Goal: Information Seeking & Learning: Check status

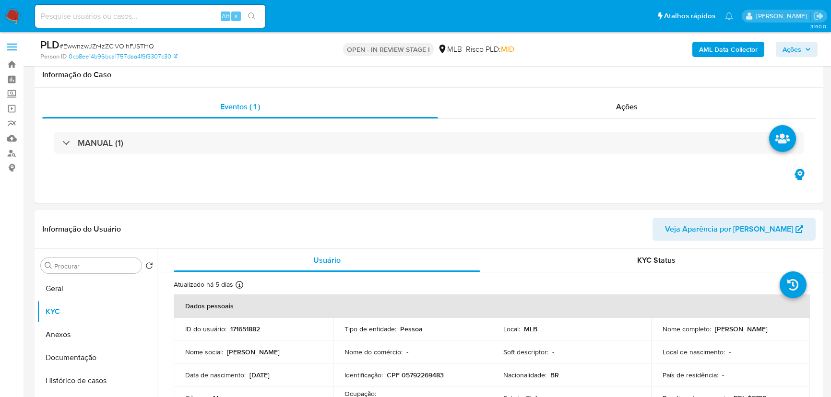
select select "10"
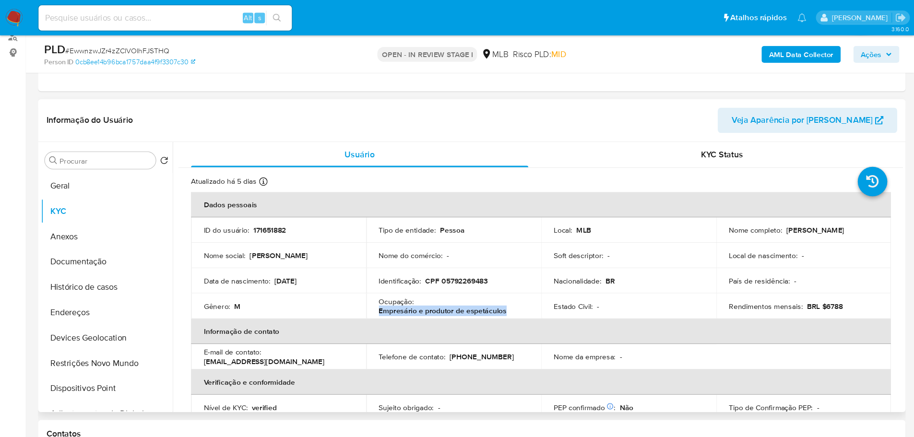
scroll to position [60, 0]
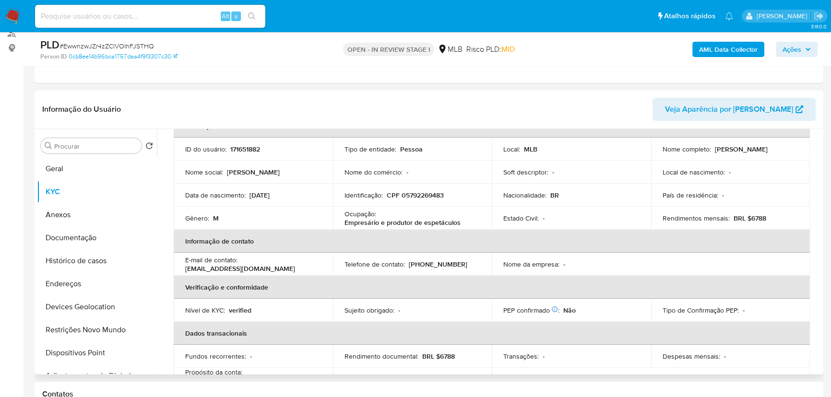
click at [238, 148] on p "171651882" at bounding box center [245, 149] width 30 height 9
copy p "171651882"
click at [237, 216] on div "Gênero : M" at bounding box center [253, 218] width 136 height 9
click at [248, 148] on p "171651882" at bounding box center [245, 149] width 30 height 9
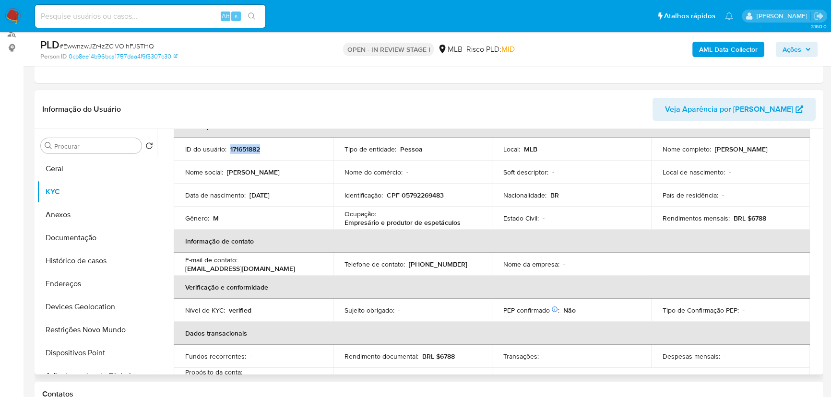
click at [248, 148] on p "171651882" at bounding box center [245, 149] width 30 height 9
copy p "171651882"
drag, startPoint x: 660, startPoint y: 154, endPoint x: 806, endPoint y: 154, distance: 146.4
click at [806, 154] on td "Nome completo : [PERSON_NAME]" at bounding box center [730, 149] width 159 height 23
copy p "[PERSON_NAME]"
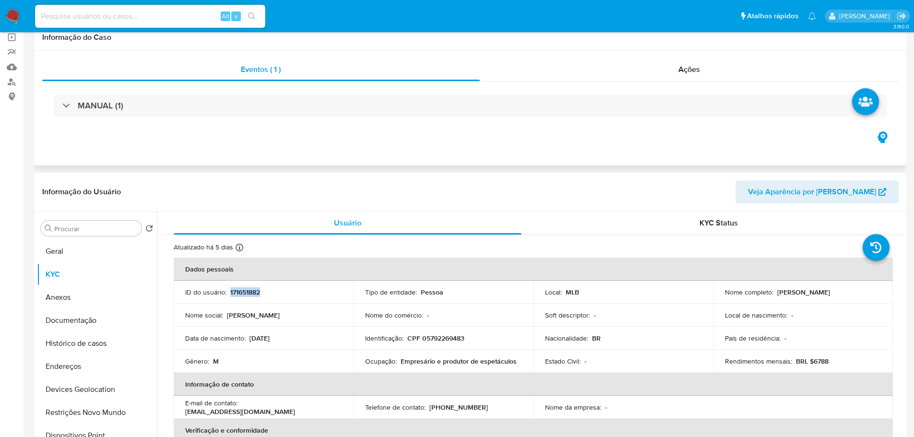
scroll to position [0, 0]
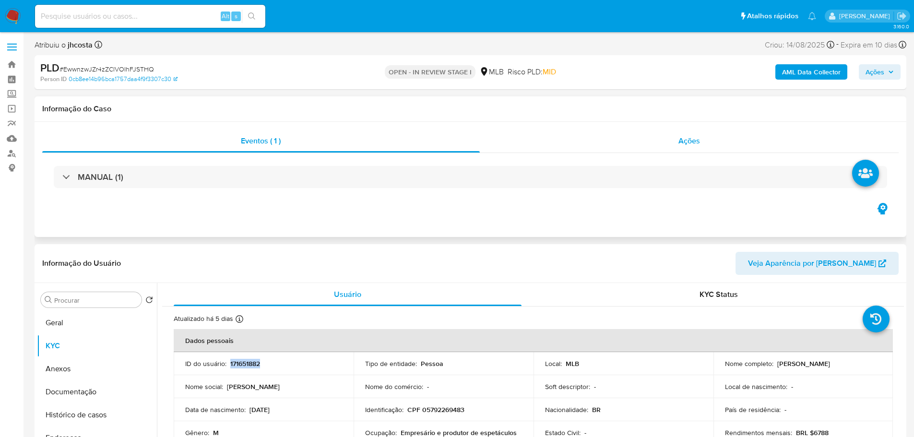
click at [690, 144] on span "Ações" at bounding box center [690, 140] width 22 height 11
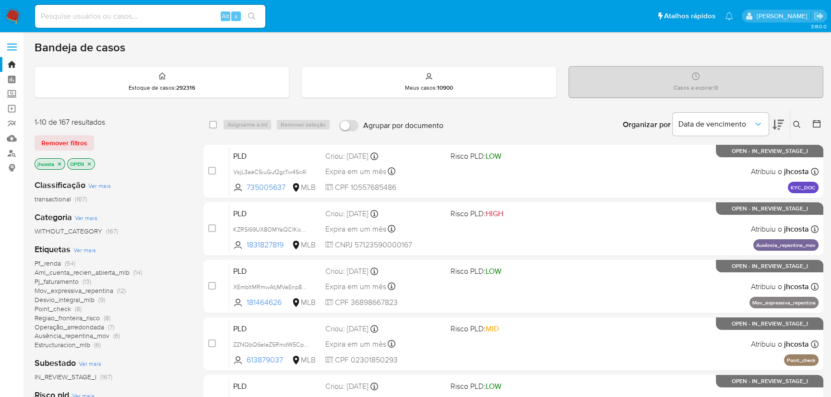
click at [88, 252] on span "Ver mais" at bounding box center [84, 250] width 23 height 9
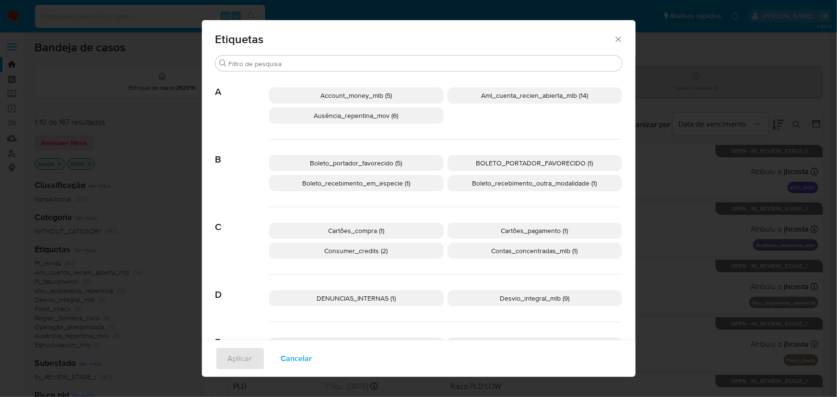
click at [381, 159] on span "Boleto_portador_favorecido (5)" at bounding box center [356, 163] width 92 height 10
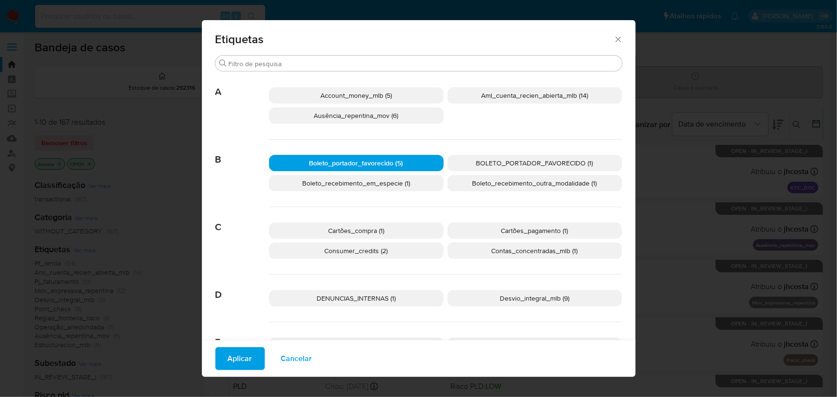
click at [240, 356] on span "Aplicar" at bounding box center [240, 358] width 24 height 21
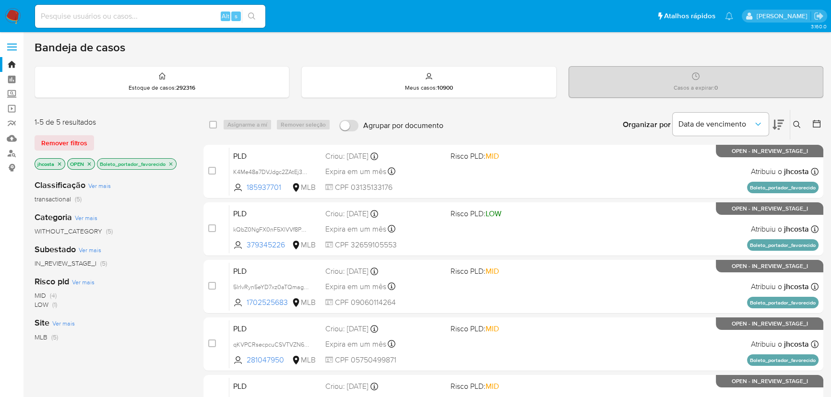
click at [59, 162] on icon "close-filter" at bounding box center [60, 164] width 6 height 6
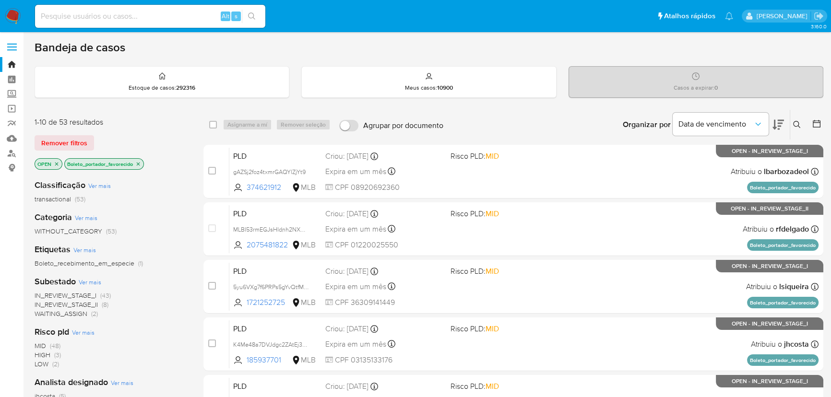
click at [59, 162] on icon "close-filter" at bounding box center [57, 164] width 6 height 6
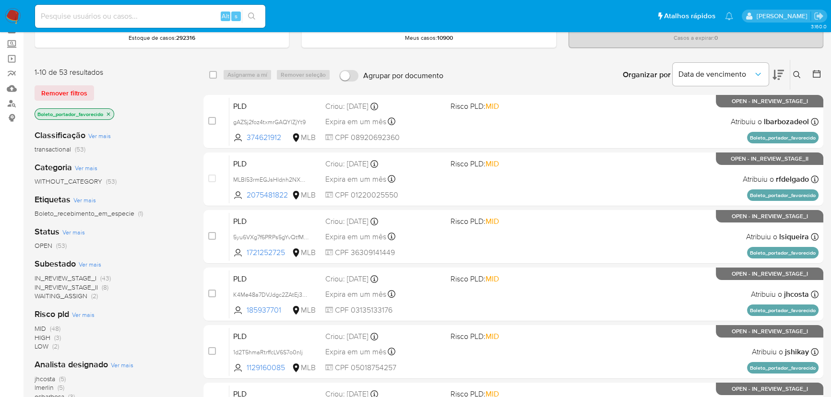
scroll to position [43, 0]
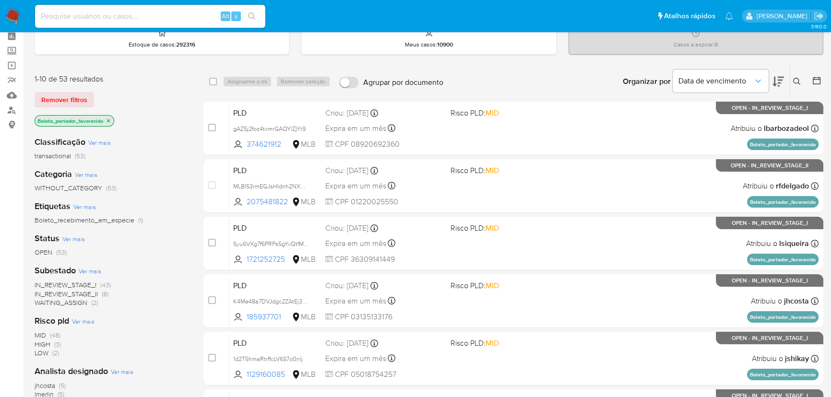
click at [88, 269] on span "Ver mais" at bounding box center [90, 271] width 23 height 9
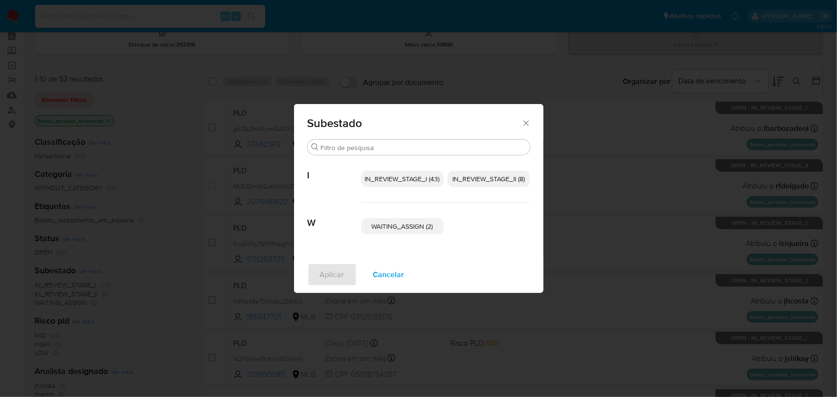
click at [526, 123] on icon "Fechar" at bounding box center [527, 124] width 10 height 10
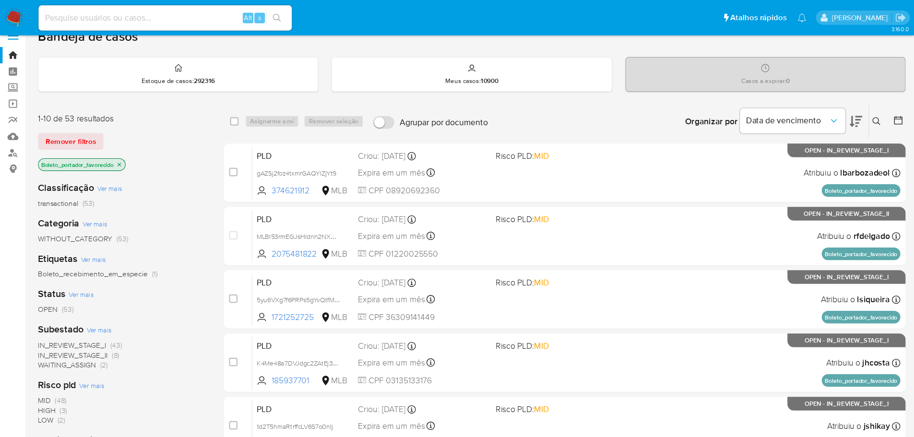
scroll to position [0, 0]
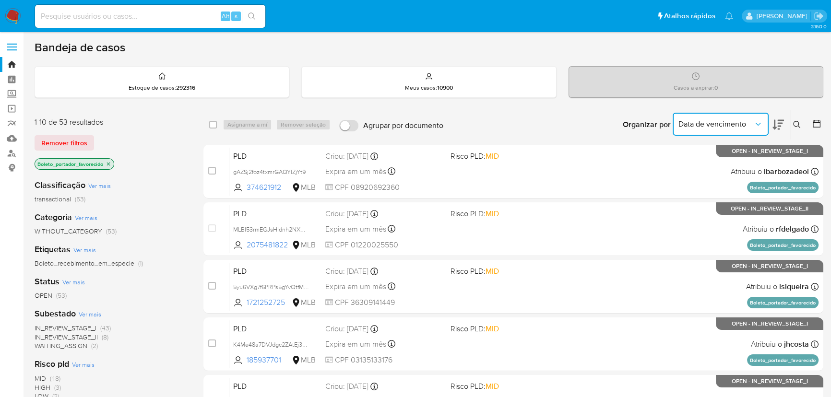
click at [758, 124] on icon "Organizar por" at bounding box center [757, 124] width 5 height 3
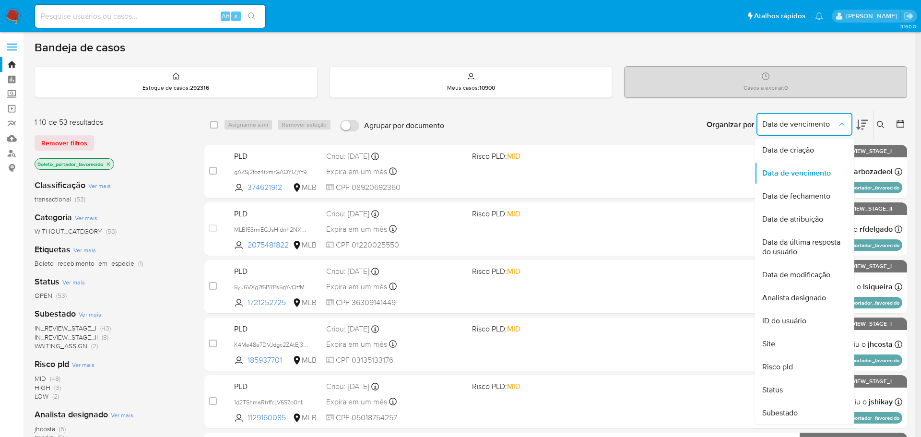
click at [99, 338] on span "IN_REVIEW_STAGE_II (8)" at bounding box center [72, 337] width 74 height 9
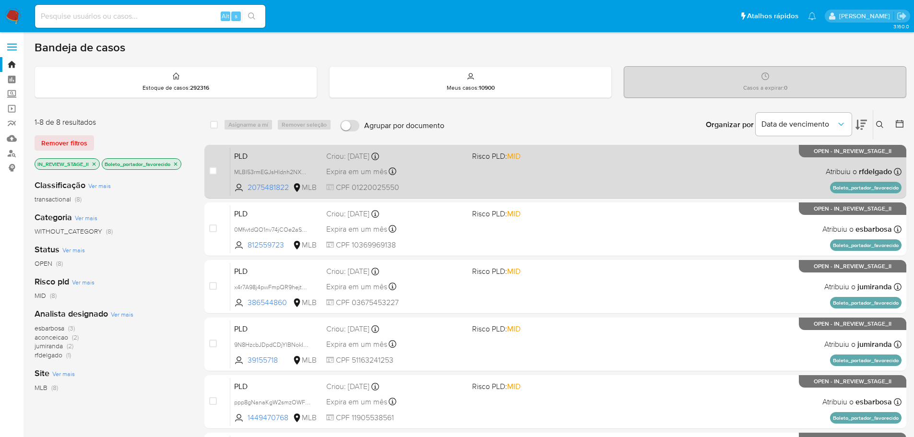
click at [464, 172] on div "Expira em um mês Expira em 27/10/2025 00:28:52" at bounding box center [395, 171] width 138 height 13
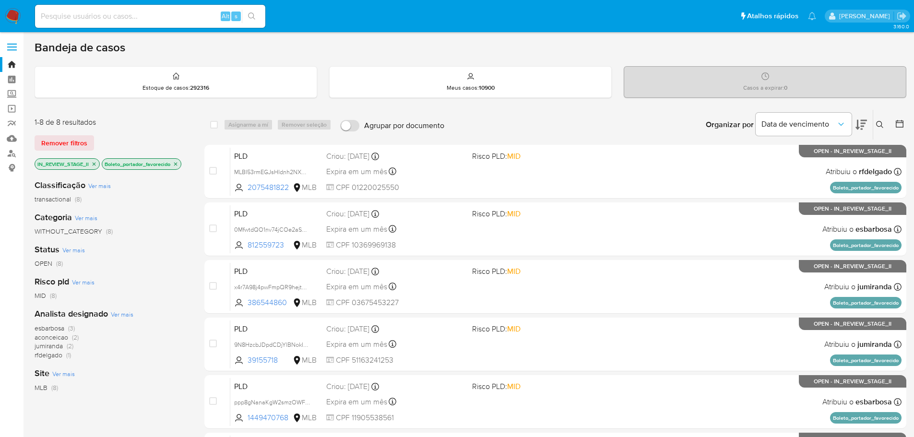
click at [95, 165] on icon "close-filter" at bounding box center [94, 164] width 6 height 6
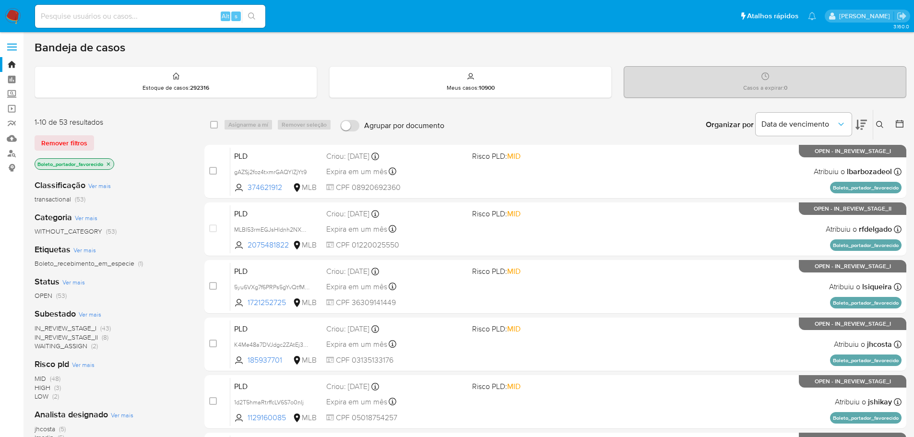
click at [12, 13] on img at bounding box center [13, 16] width 16 height 16
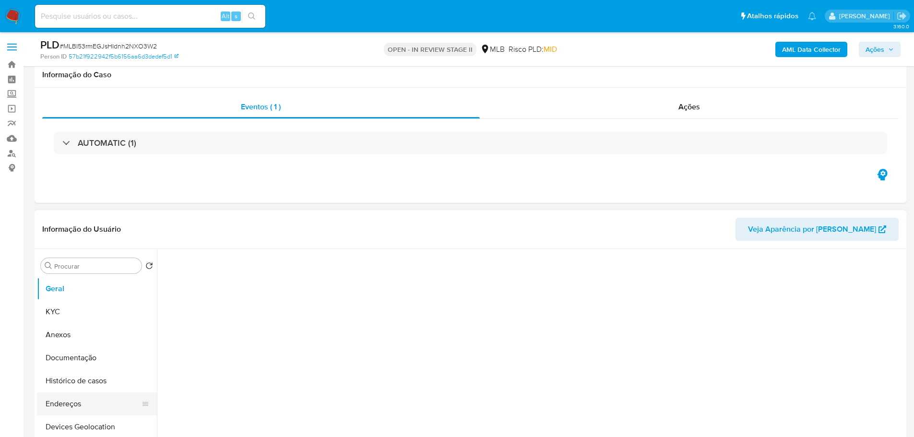
select select "10"
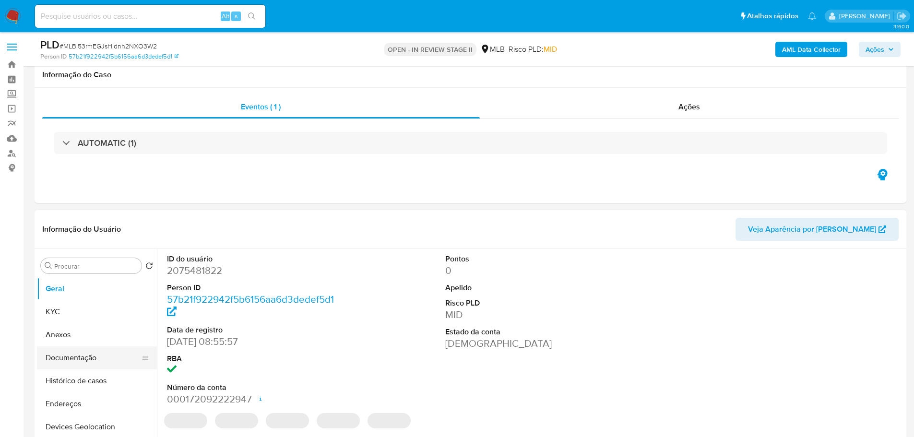
scroll to position [96, 0]
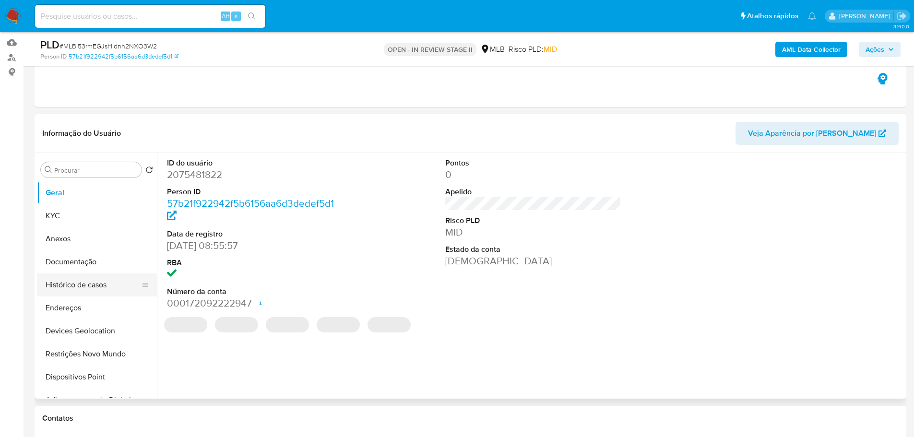
click at [79, 290] on button "Histórico de casos" at bounding box center [93, 285] width 112 height 23
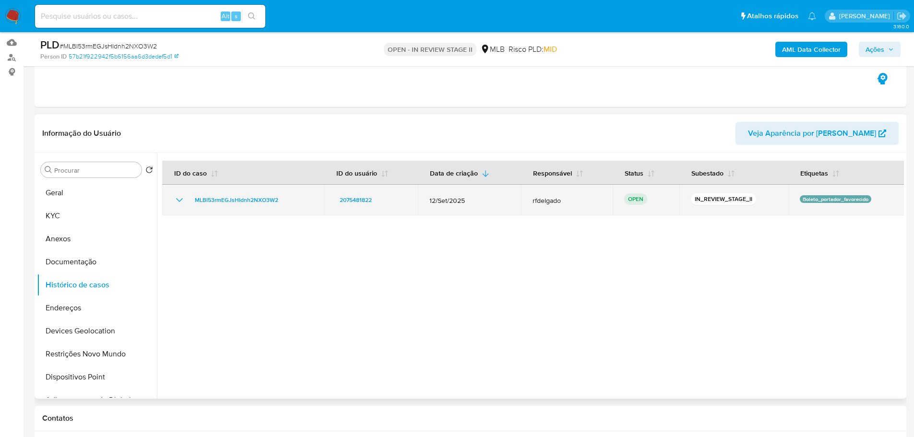
click at [179, 201] on icon "Mostrar/Ocultar" at bounding box center [179, 200] width 7 height 4
click at [179, 201] on icon "Mostrar/Ocultar" at bounding box center [180, 200] width 12 height 12
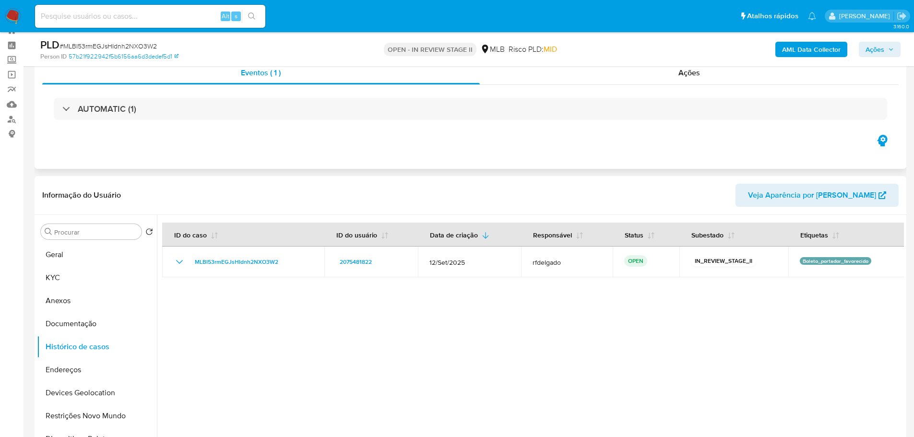
scroll to position [0, 0]
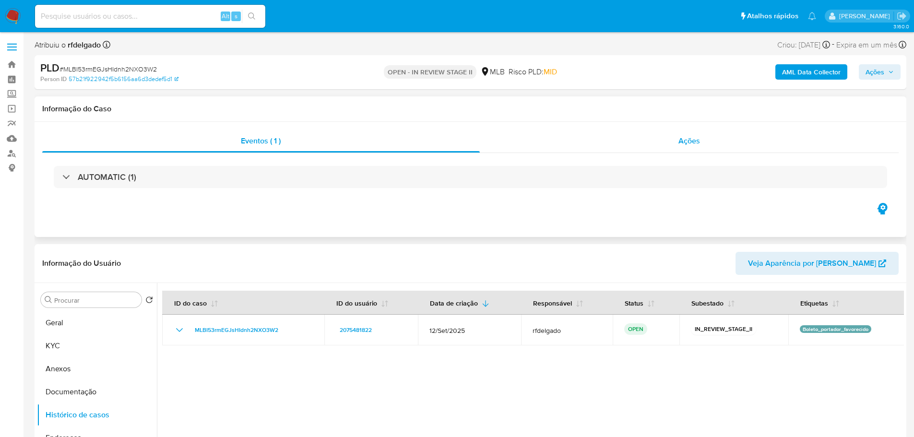
click at [684, 141] on span "Ações" at bounding box center [690, 140] width 22 height 11
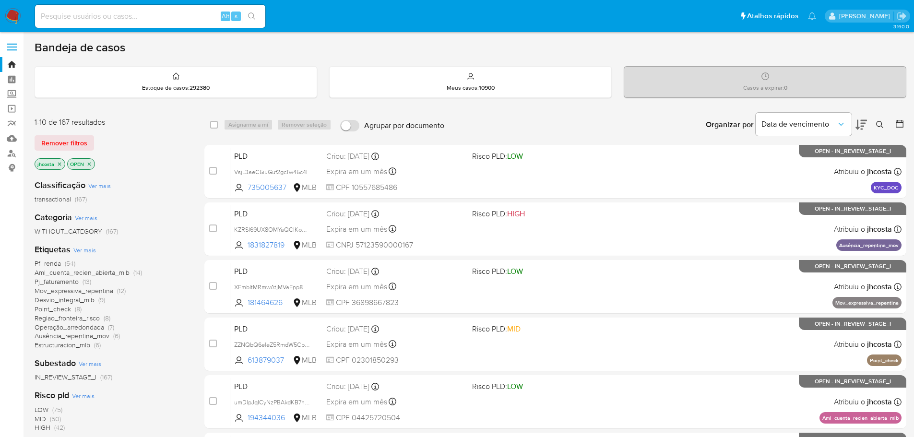
click at [90, 162] on icon "close-filter" at bounding box center [89, 164] width 6 height 6
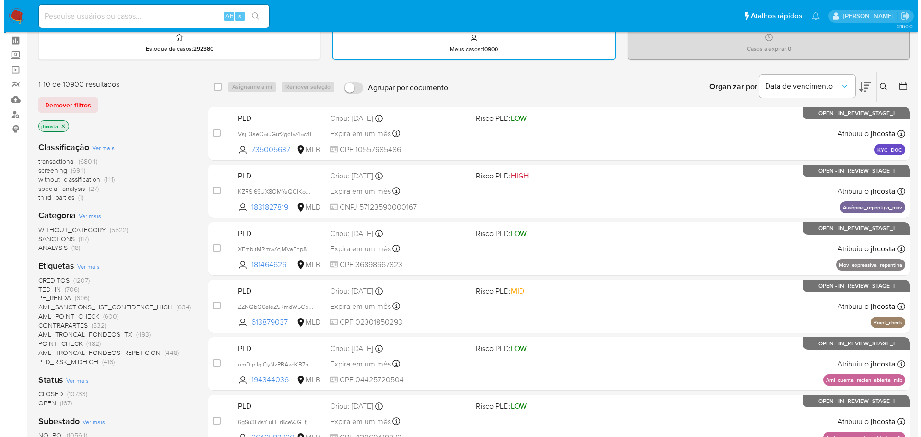
scroll to position [96, 0]
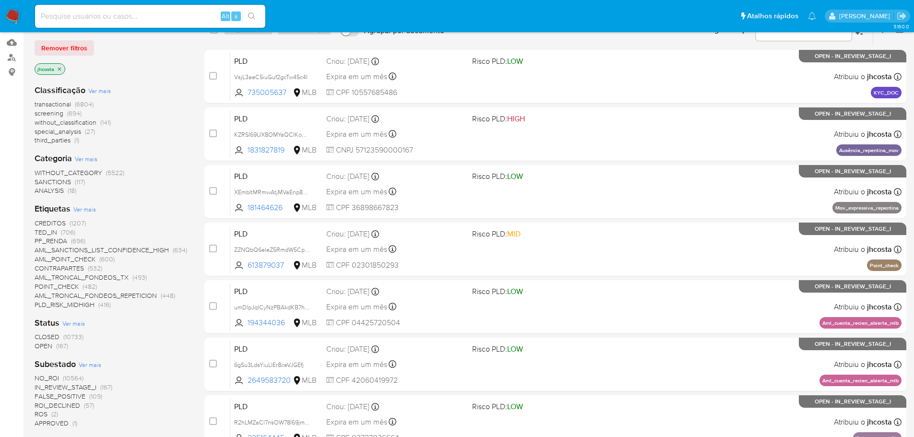
click at [54, 334] on span "CLOSED" at bounding box center [47, 337] width 25 height 10
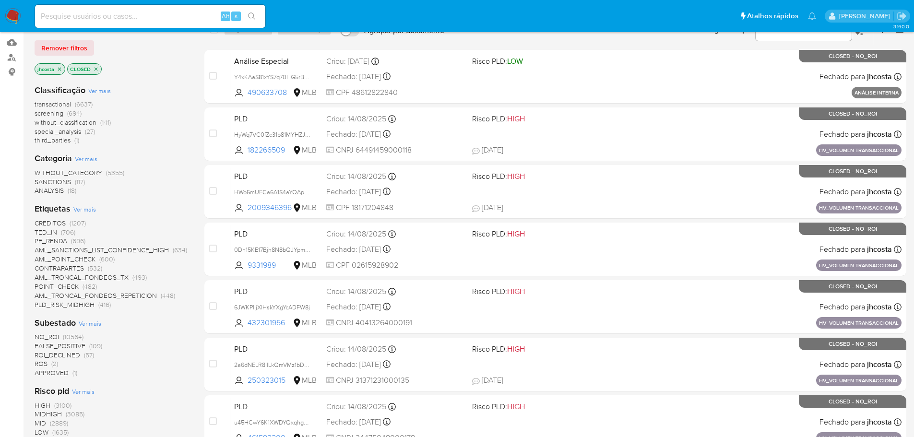
click at [59, 70] on icon "close-filter" at bounding box center [60, 69] width 6 height 6
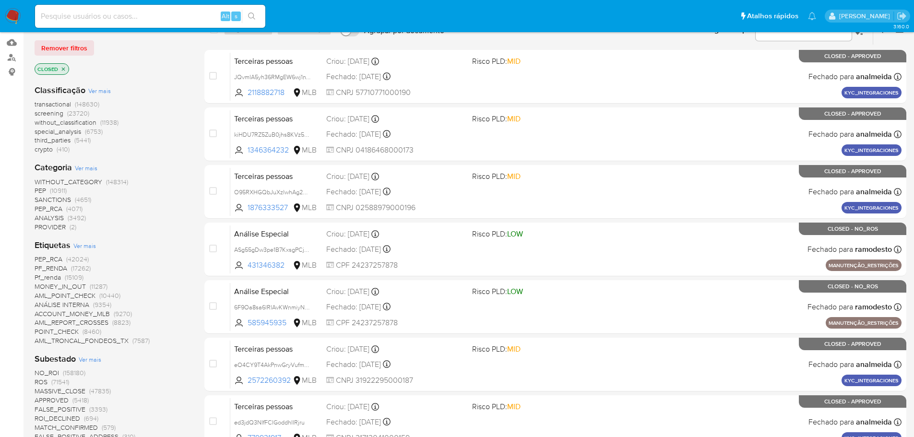
click at [87, 249] on span "Ver mais" at bounding box center [84, 245] width 23 height 9
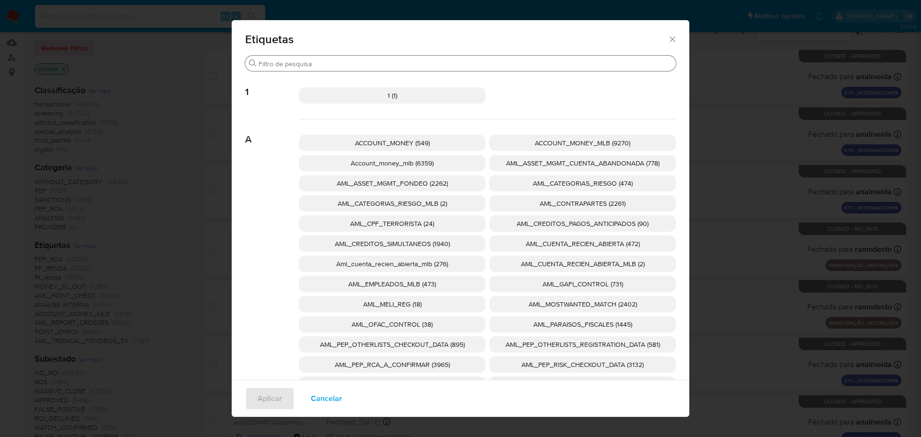
click at [350, 63] on input "Buscar" at bounding box center [466, 64] width 414 height 9
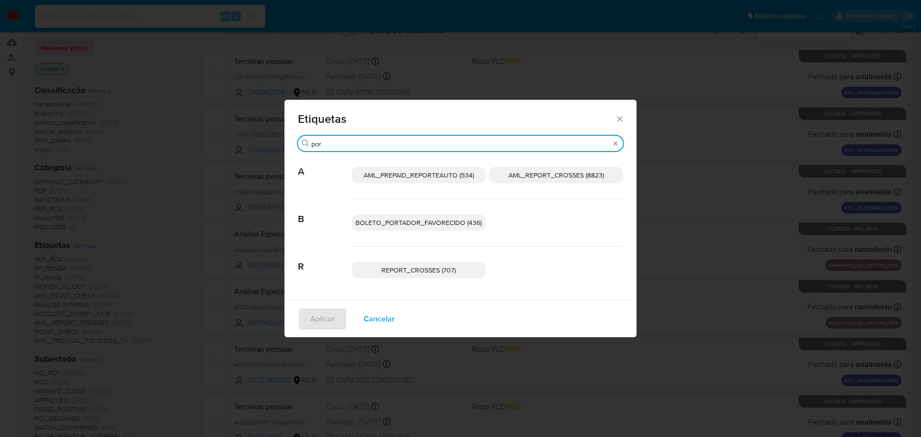
type input "por"
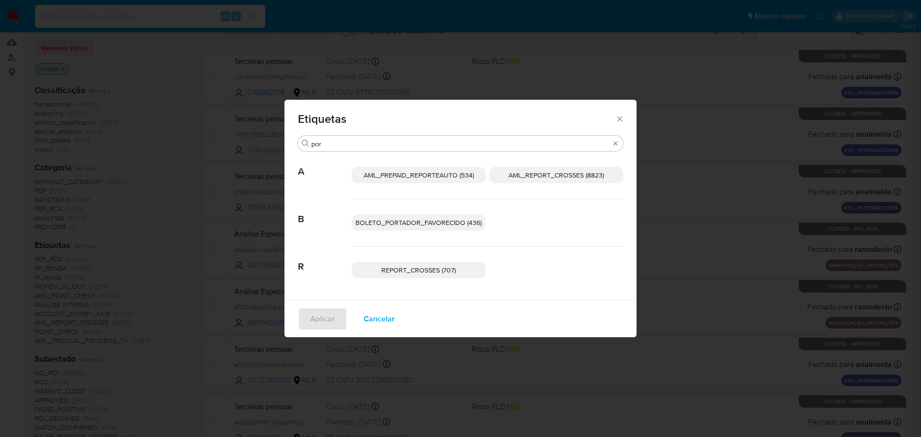
click at [451, 222] on span "BOLETO_PORTADOR_FAVORECIDO (436)" at bounding box center [419, 223] width 126 height 10
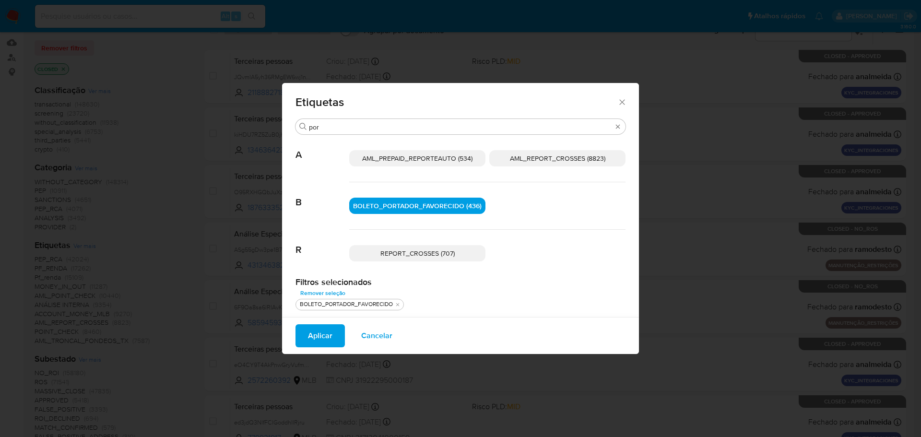
click at [315, 336] on span "Aplicar" at bounding box center [320, 335] width 24 height 21
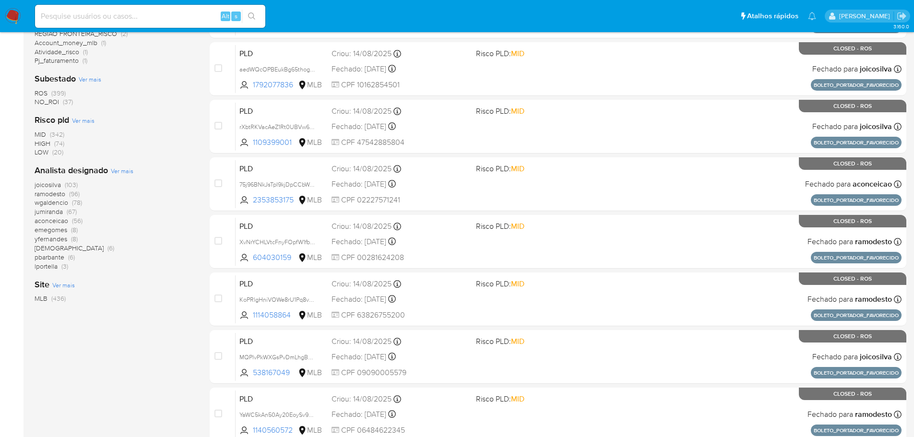
scroll to position [356, 0]
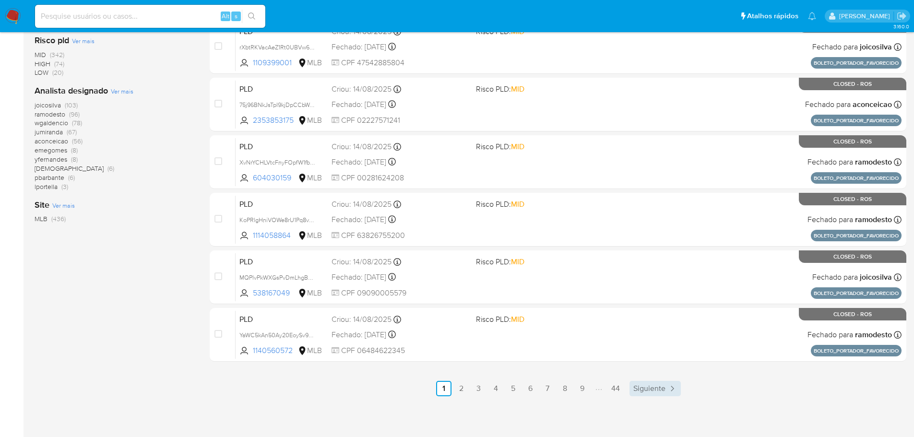
click at [655, 389] on span "Siguiente" at bounding box center [649, 389] width 32 height 8
